Goal: Task Accomplishment & Management: Use online tool/utility

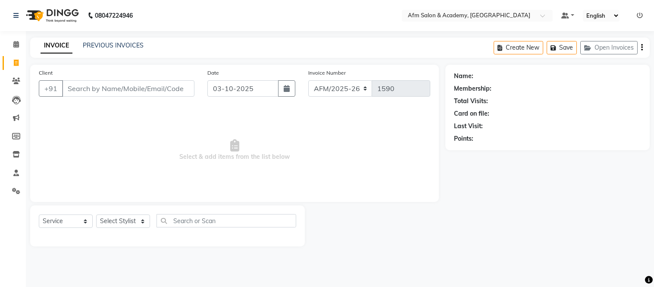
select select "service"
click at [18, 79] on icon at bounding box center [16, 81] width 8 height 6
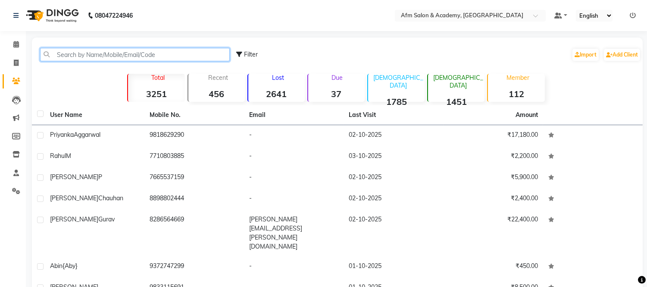
click at [88, 54] on input "text" at bounding box center [135, 54] width 190 height 13
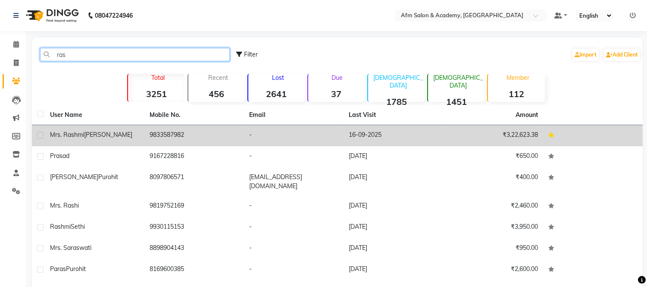
type input "ras"
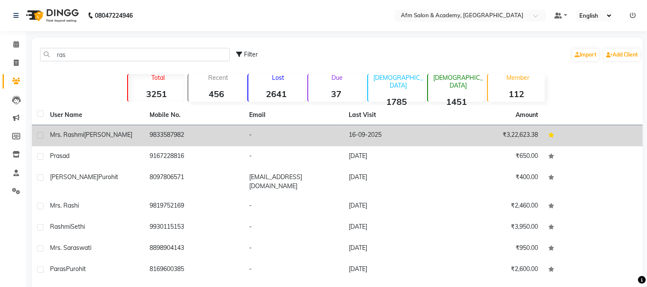
click at [101, 135] on span "[PERSON_NAME]" at bounding box center [108, 135] width 48 height 8
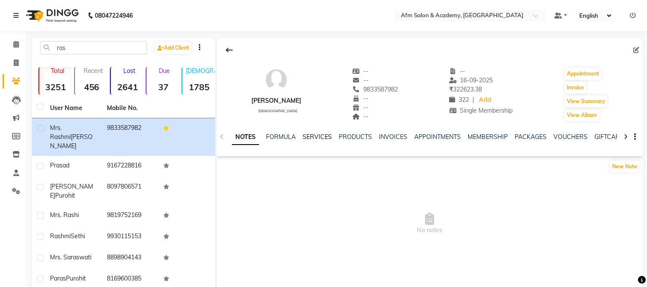
click at [313, 138] on link "SERVICES" at bounding box center [317, 137] width 29 height 8
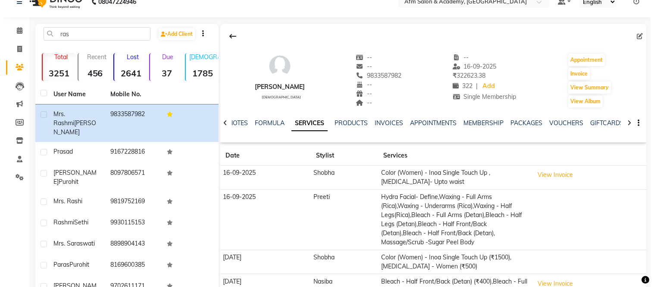
scroll to position [19, 0]
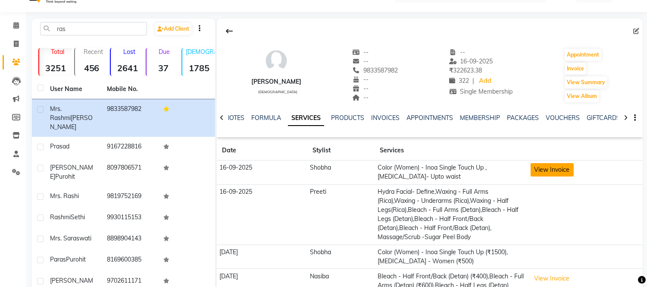
click at [560, 166] on button "View Invoice" at bounding box center [552, 169] width 43 height 13
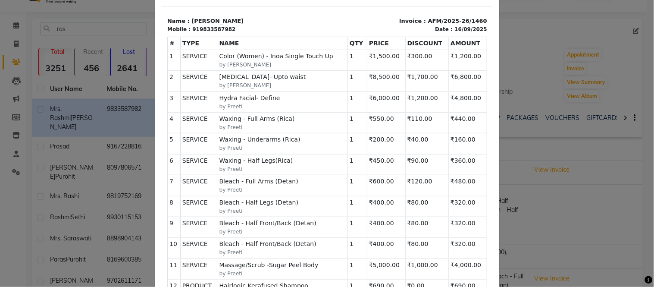
scroll to position [117, 0]
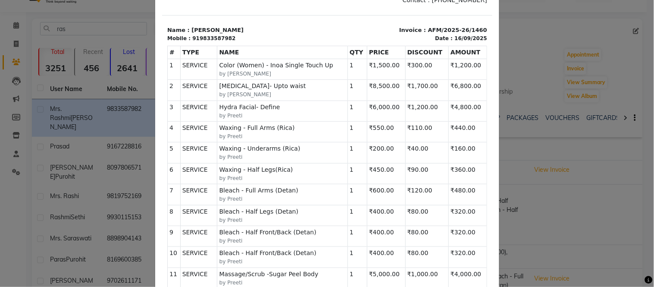
click at [652, 282] on icon at bounding box center [649, 280] width 8 height 8
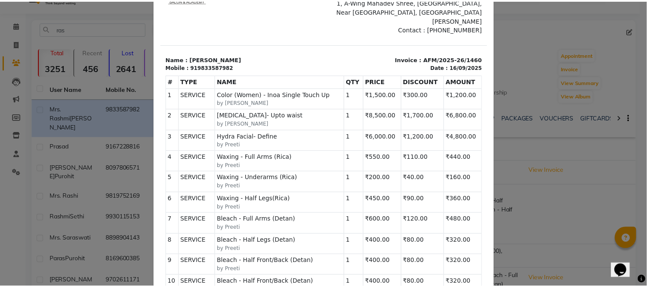
scroll to position [71, 0]
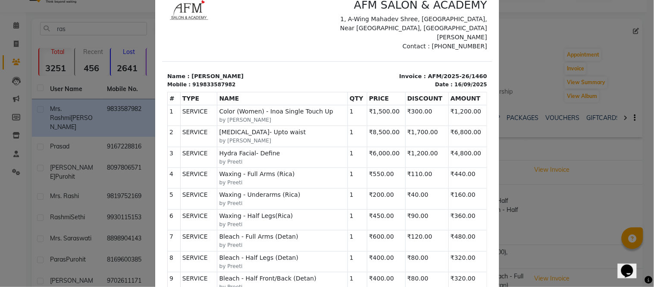
click at [604, 182] on ngb-modal-window "INVOICE View Invoice Close" at bounding box center [327, 143] width 654 height 287
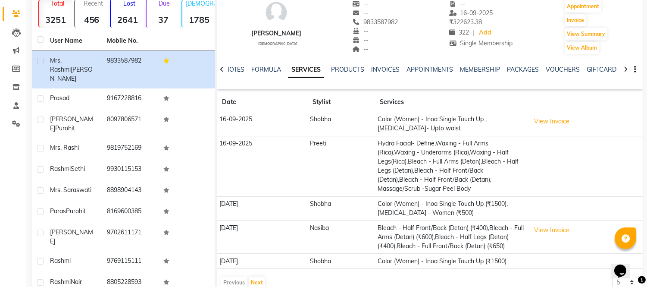
scroll to position [87, 0]
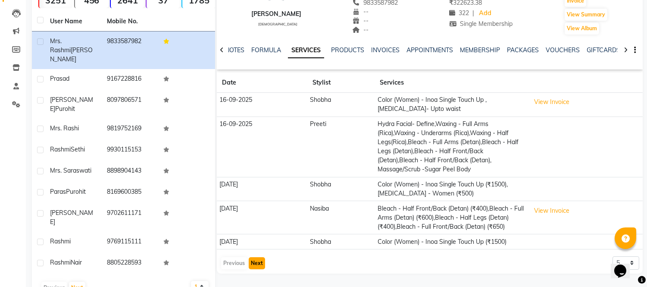
click at [254, 268] on button "Next" at bounding box center [257, 263] width 16 height 12
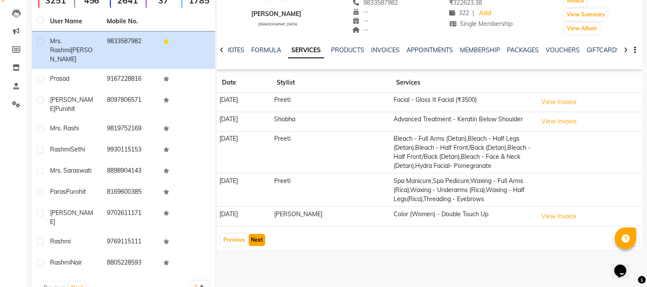
click at [253, 242] on button "Next" at bounding box center [257, 240] width 16 height 12
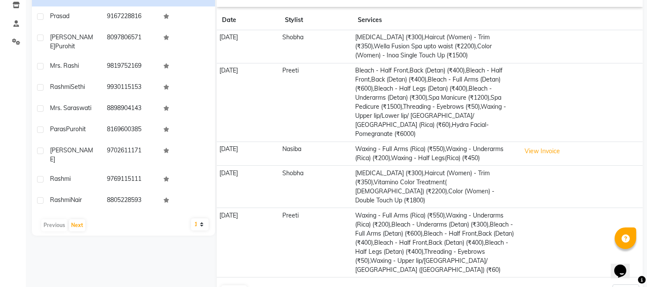
scroll to position [186, 0]
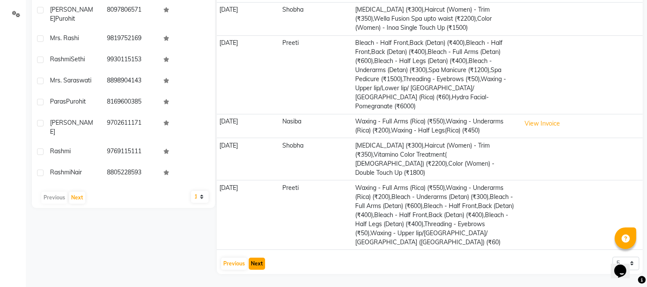
click at [260, 261] on button "Next" at bounding box center [257, 263] width 16 height 12
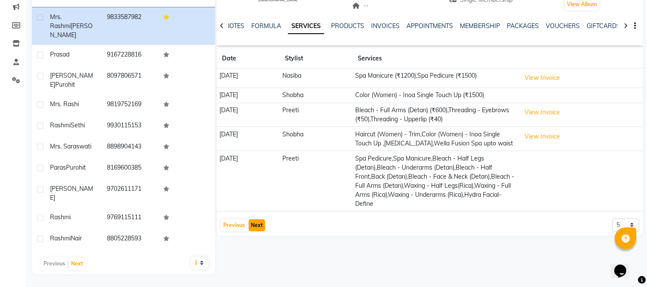
scroll to position [87, 0]
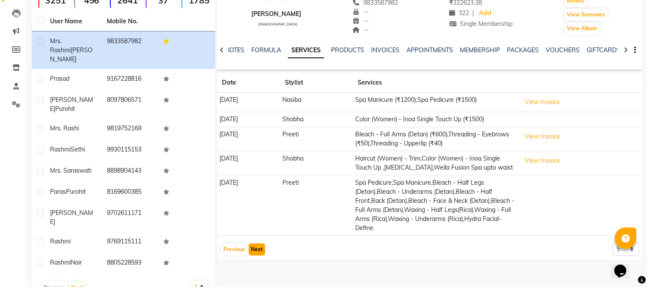
click at [257, 255] on button "Next" at bounding box center [257, 249] width 16 height 12
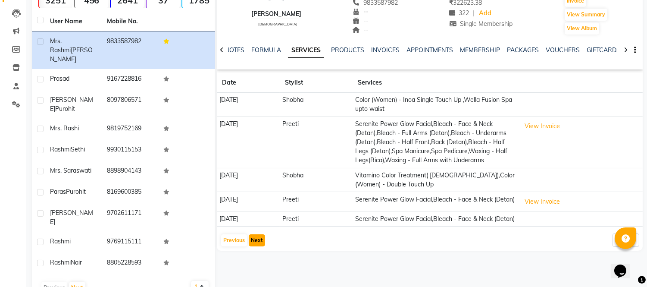
click at [257, 246] on button "Next" at bounding box center [257, 240] width 16 height 12
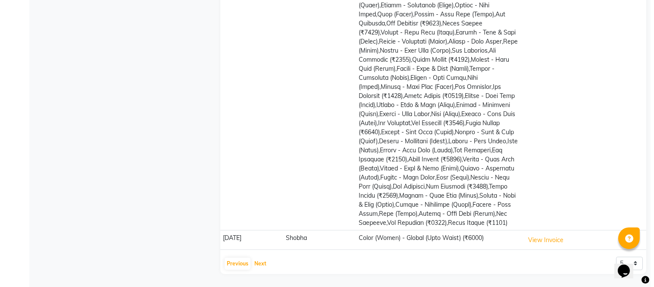
scroll to position [470, 0]
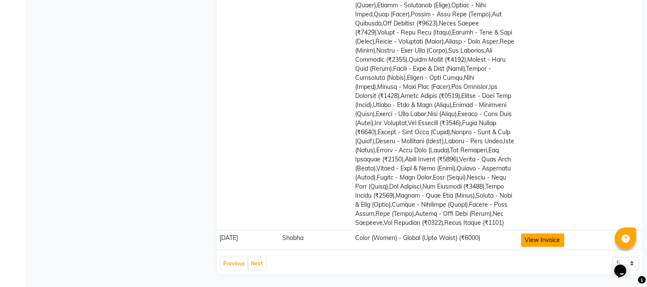
click at [562, 243] on button "View Invoice" at bounding box center [542, 239] width 43 height 13
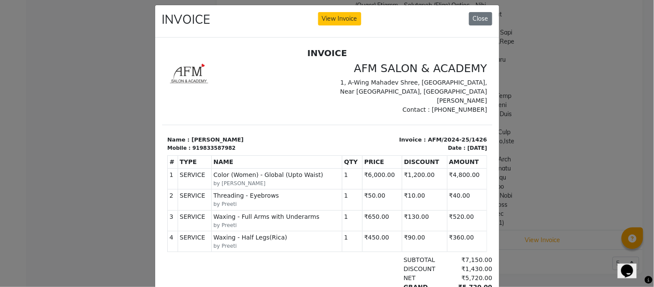
scroll to position [0, 0]
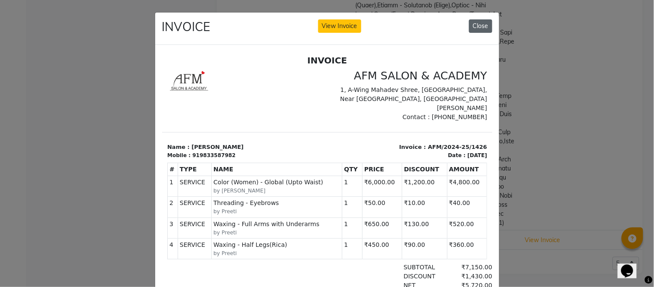
click at [476, 24] on button "Close" at bounding box center [480, 25] width 23 height 13
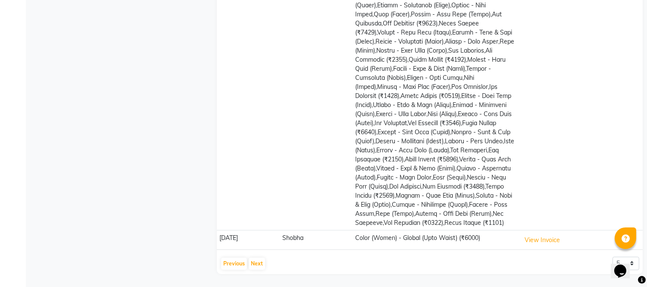
scroll to position [470, 0]
click at [231, 266] on button "Previous" at bounding box center [234, 263] width 26 height 12
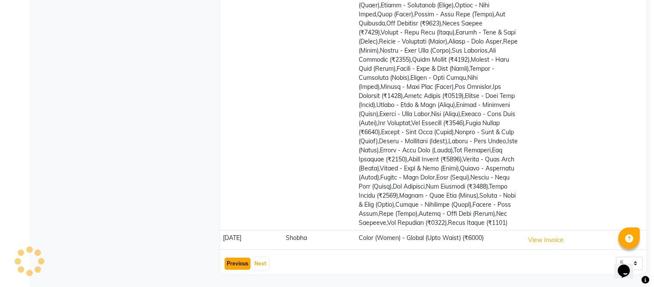
scroll to position [87, 0]
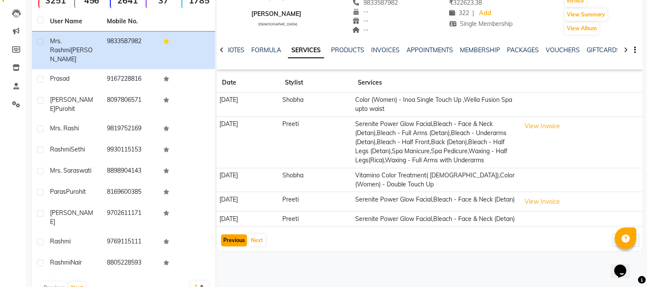
click at [233, 246] on button "Previous" at bounding box center [234, 240] width 26 height 12
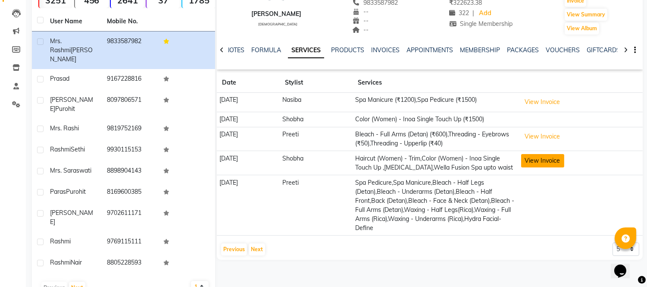
click at [554, 159] on button "View Invoice" at bounding box center [542, 160] width 43 height 13
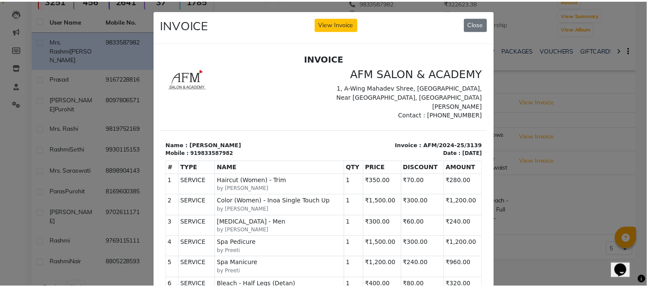
scroll to position [0, 0]
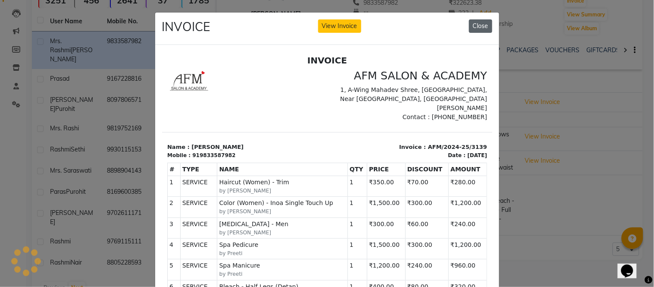
click at [481, 28] on button "Close" at bounding box center [480, 25] width 23 height 13
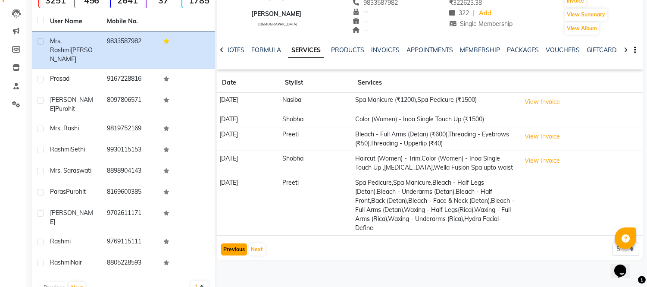
click at [235, 255] on button "Previous" at bounding box center [234, 249] width 26 height 12
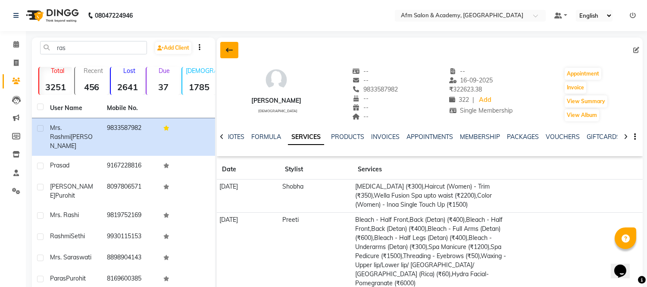
click at [229, 55] on button at bounding box center [229, 50] width 18 height 16
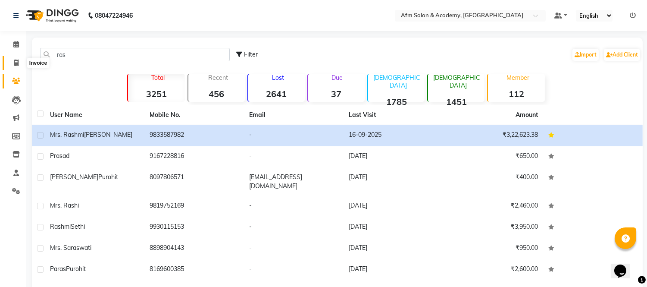
click at [16, 63] on icon at bounding box center [16, 62] width 5 height 6
select select "service"
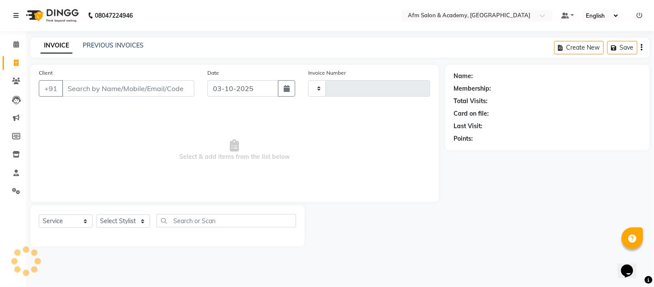
type input "1590"
select select "3437"
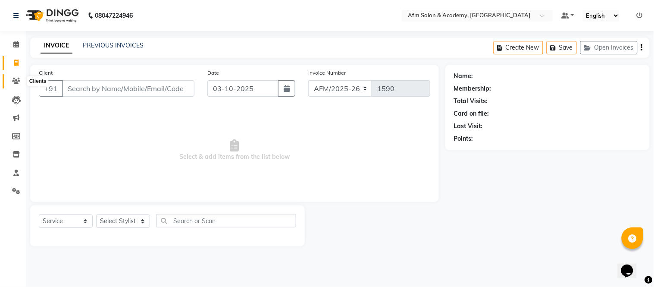
click at [13, 84] on span at bounding box center [16, 81] width 15 height 10
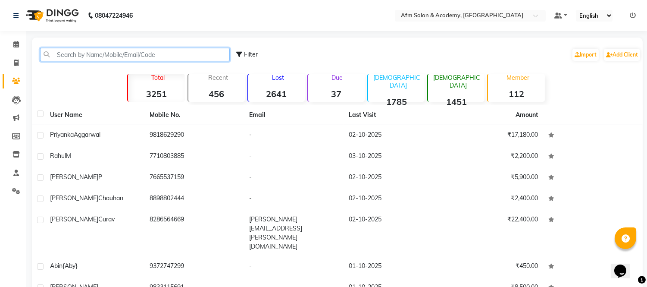
click at [96, 51] on input "text" at bounding box center [135, 54] width 190 height 13
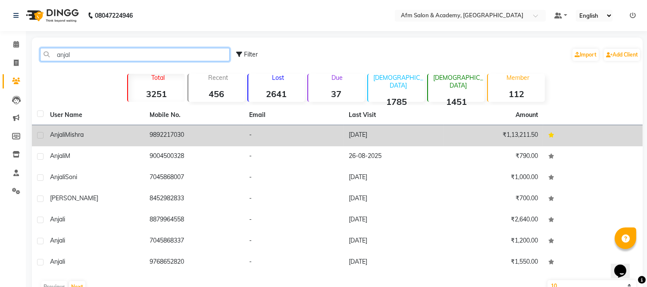
type input "anjal"
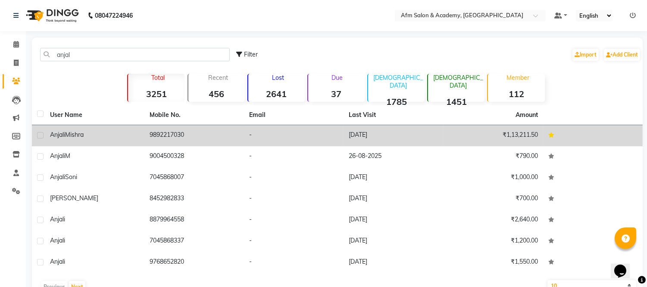
click at [101, 130] on div "[PERSON_NAME]" at bounding box center [94, 134] width 89 height 9
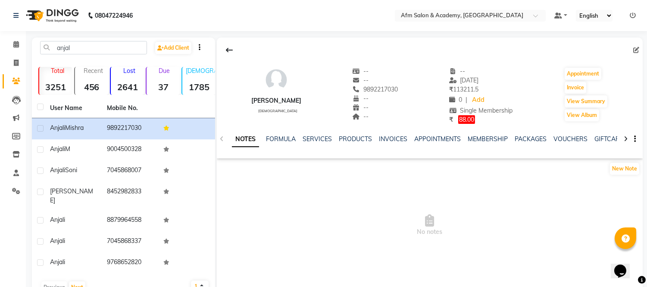
click at [316, 144] on div "NOTES FORMULA SERVICES PRODUCTS INVOICES APPOINTMENTS MEMBERSHIP PACKAGES VOUCH…" at bounding box center [419, 143] width 375 height 16
click at [316, 140] on link "SERVICES" at bounding box center [317, 139] width 29 height 8
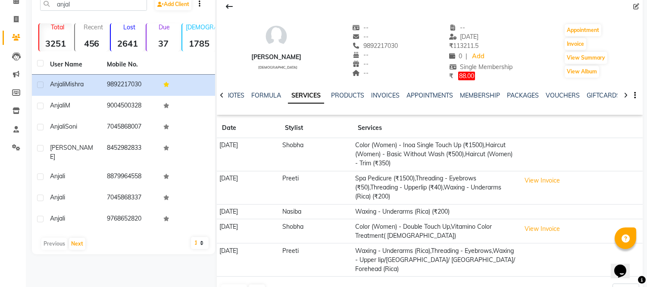
scroll to position [70, 0]
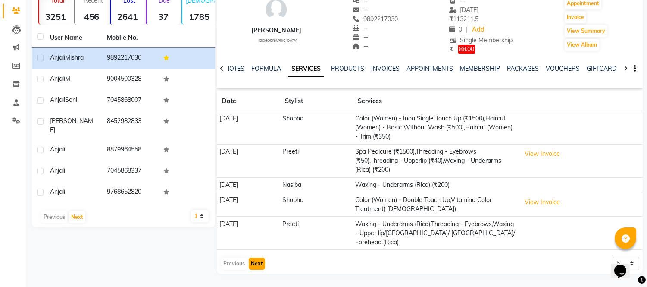
click at [254, 262] on button "Next" at bounding box center [257, 263] width 16 height 12
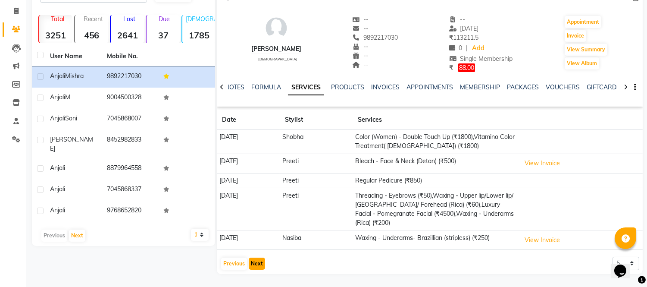
scroll to position [52, 0]
click at [231, 260] on button "Previous" at bounding box center [234, 263] width 26 height 12
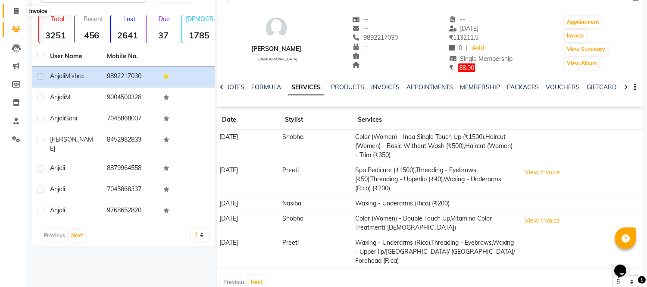
click at [11, 14] on span at bounding box center [16, 11] width 15 height 10
select select "service"
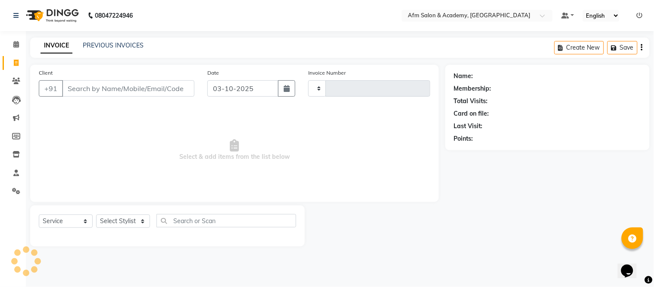
type input "1590"
select select "3437"
